Goal: Find specific page/section: Find specific page/section

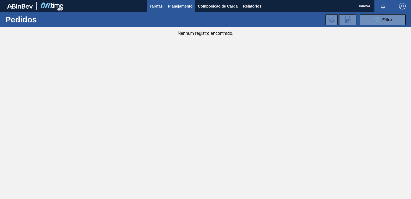
click at [153, 10] on button "Tarefas" at bounding box center [156, 6] width 19 height 12
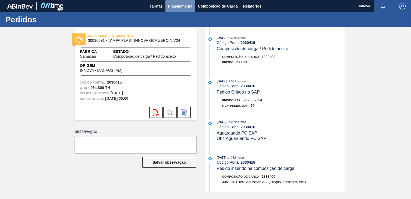
click at [180, 6] on span "Planejamento" at bounding box center [180, 6] width 24 height 6
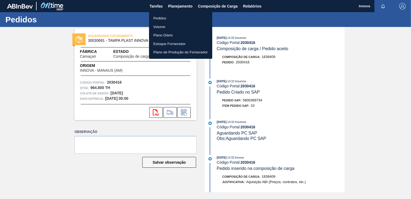
click at [157, 19] on li "Pedidos" at bounding box center [180, 18] width 63 height 9
